Goal: Information Seeking & Learning: Learn about a topic

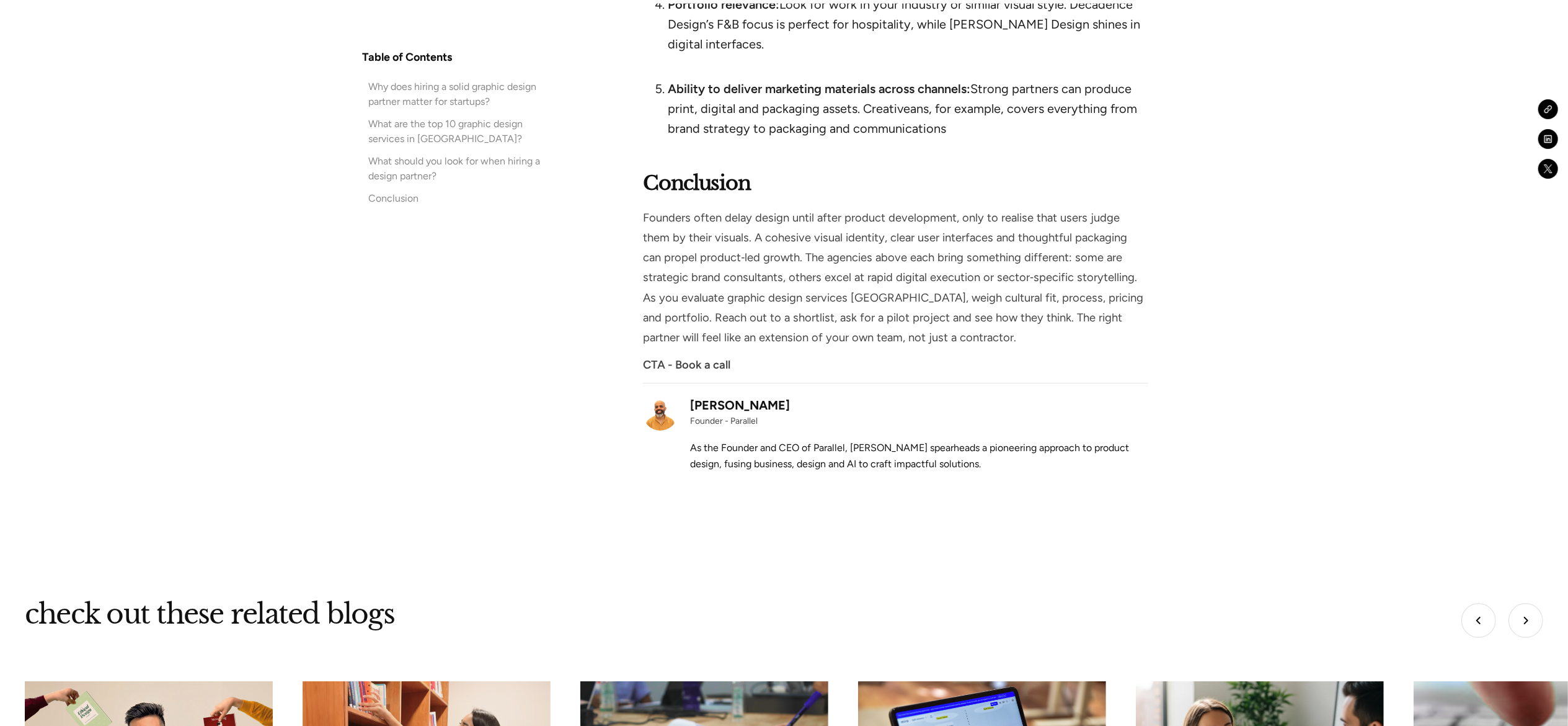
scroll to position [9085, 0]
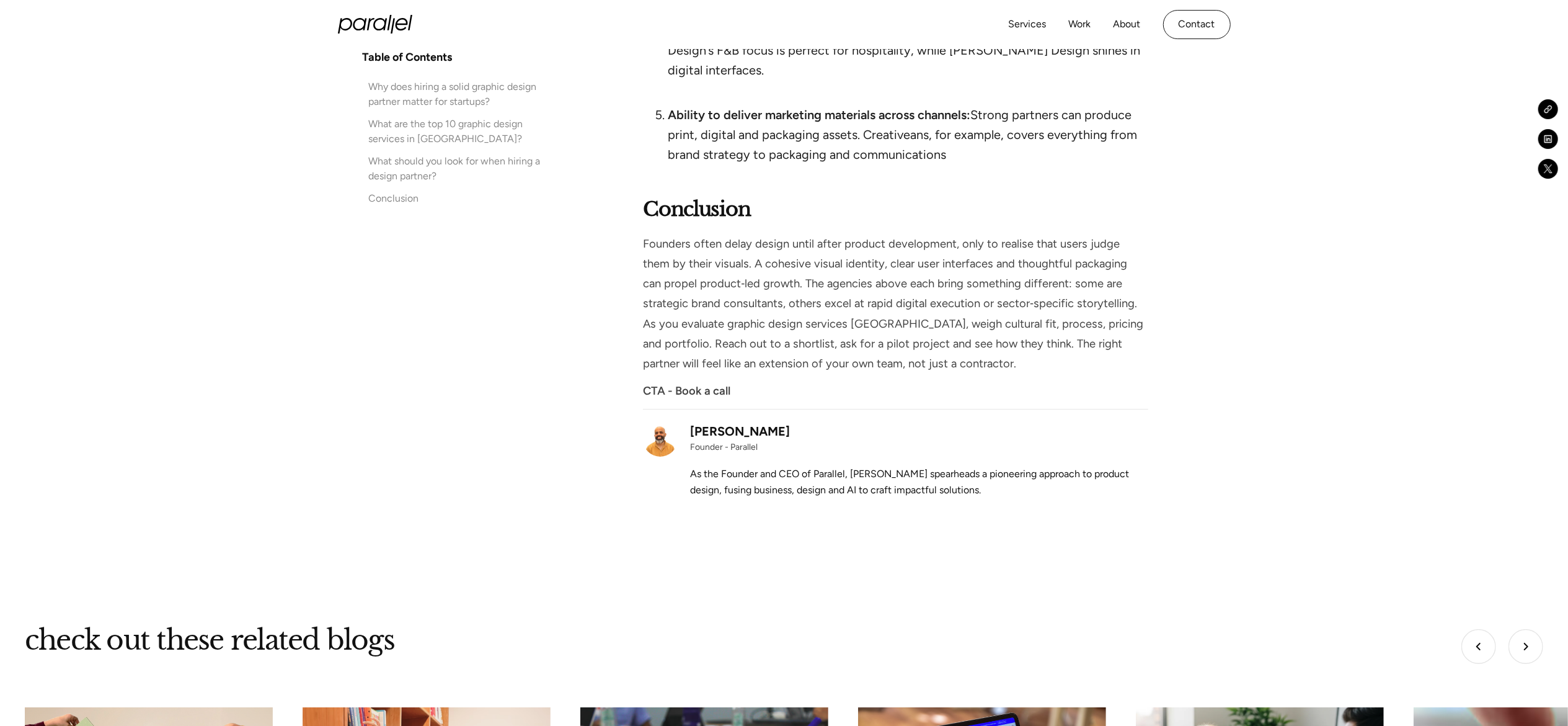
click at [915, 466] on p "As the Founder and CEO of Parallel, [PERSON_NAME] spearheads a pioneering appro…" at bounding box center [919, 482] width 458 height 32
click at [793, 466] on p "As the Founder and CEO of Parallel, [PERSON_NAME] spearheads a pioneering appro…" at bounding box center [919, 482] width 458 height 32
